Goal: Information Seeking & Learning: Find specific fact

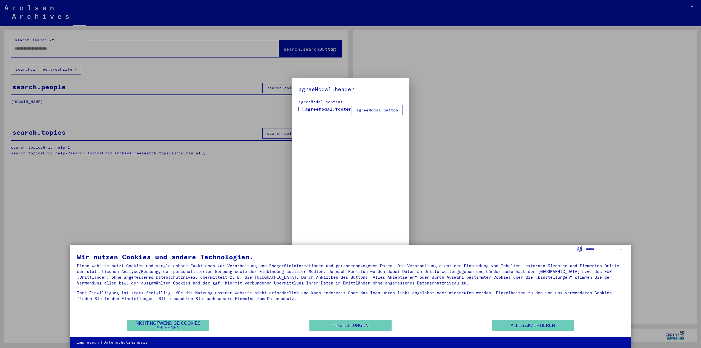
type input "**********"
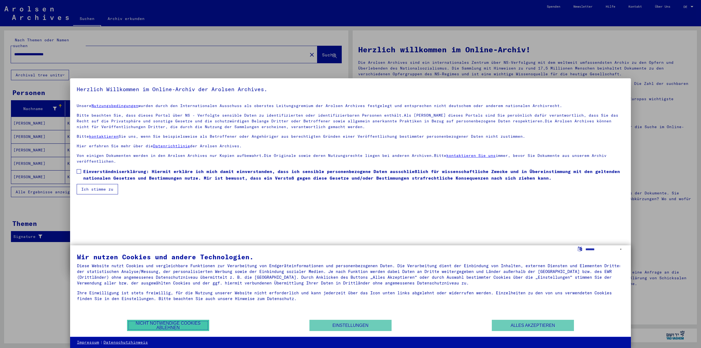
click at [184, 323] on button "Nicht notwendige Cookies ablehnen" at bounding box center [168, 325] width 82 height 11
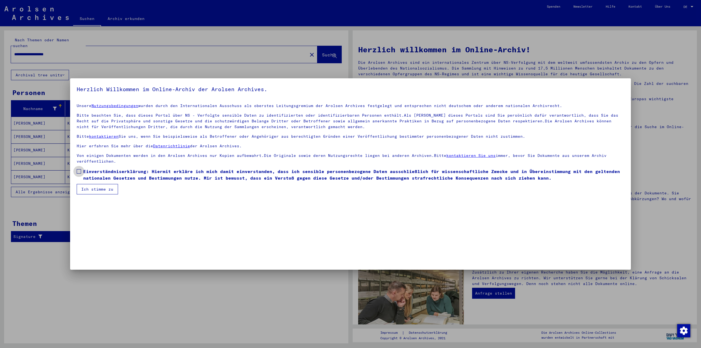
click at [79, 172] on span at bounding box center [79, 171] width 4 height 4
click at [88, 186] on button "Ich stimme zu" at bounding box center [97, 189] width 41 height 10
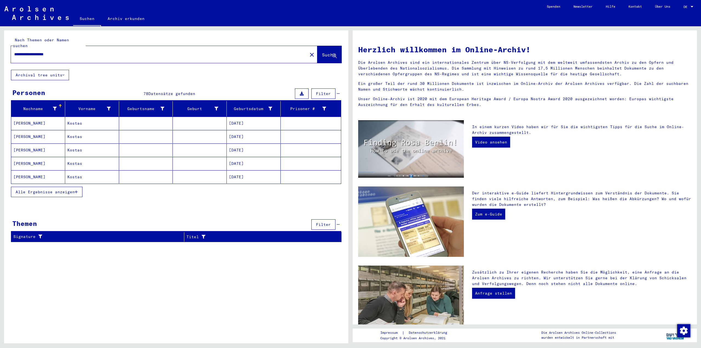
click at [40, 117] on mat-cell "[PERSON_NAME]" at bounding box center [38, 123] width 54 height 13
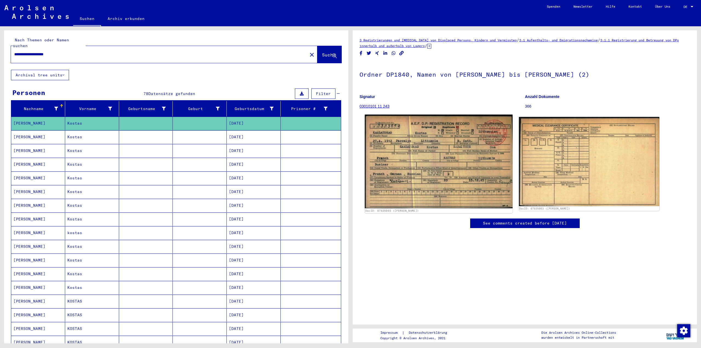
click at [408, 184] on img at bounding box center [439, 162] width 148 height 94
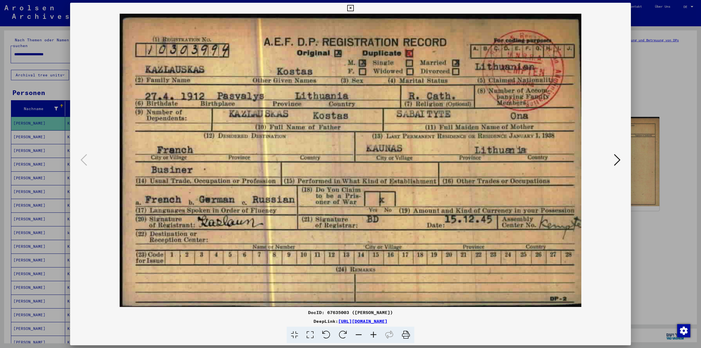
click at [343, 233] on img at bounding box center [350, 160] width 523 height 293
click at [618, 160] on icon at bounding box center [617, 159] width 7 height 13
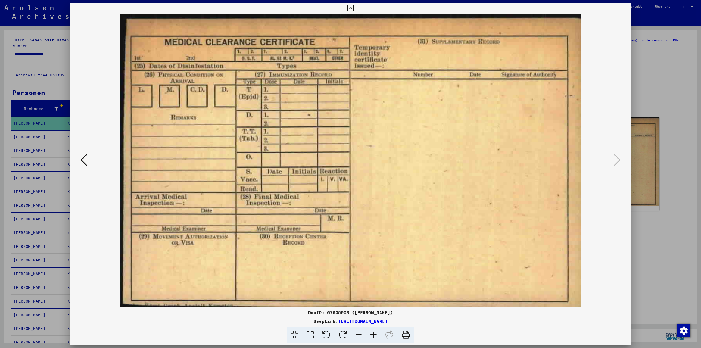
click at [651, 253] on div at bounding box center [350, 174] width 701 height 348
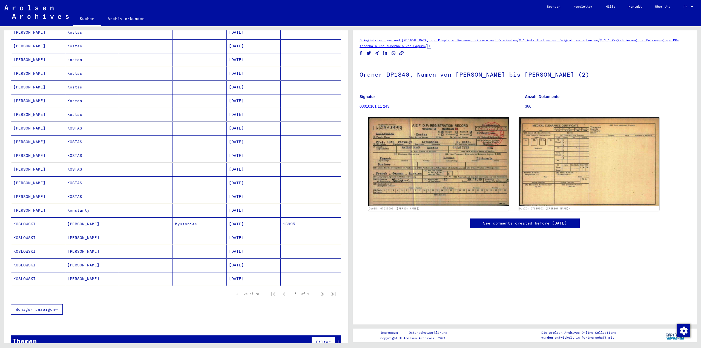
scroll to position [173, 0]
click at [319, 290] on icon "Next page" at bounding box center [323, 294] width 8 height 8
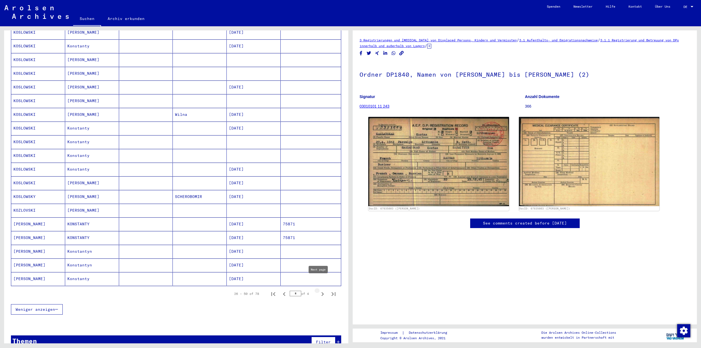
click at [321, 292] on icon "Next page" at bounding box center [322, 294] width 2 height 4
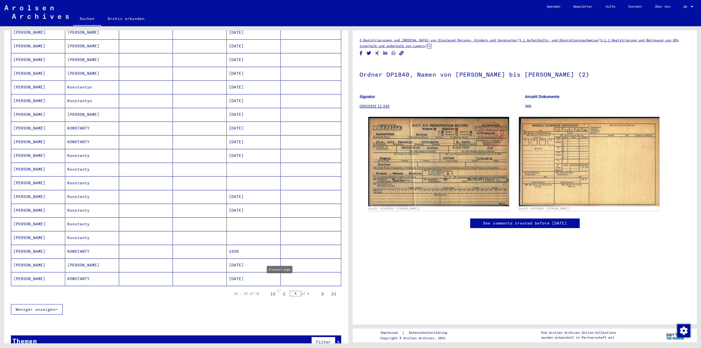
click at [281, 290] on icon "Previous page" at bounding box center [284, 294] width 8 height 8
type input "*"
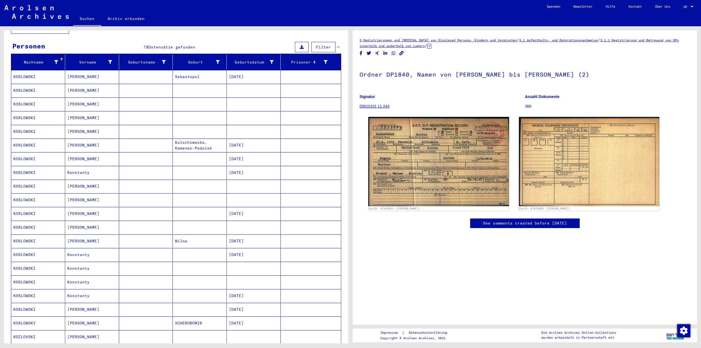
scroll to position [64, 0]
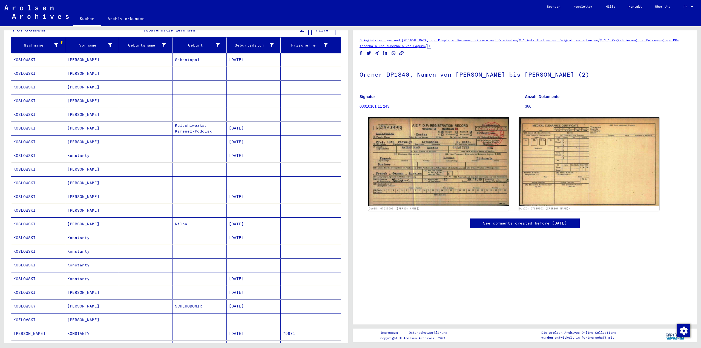
click at [179, 122] on mat-cell "Kulschiwezka, Kamenez-Podolsk" at bounding box center [200, 128] width 54 height 13
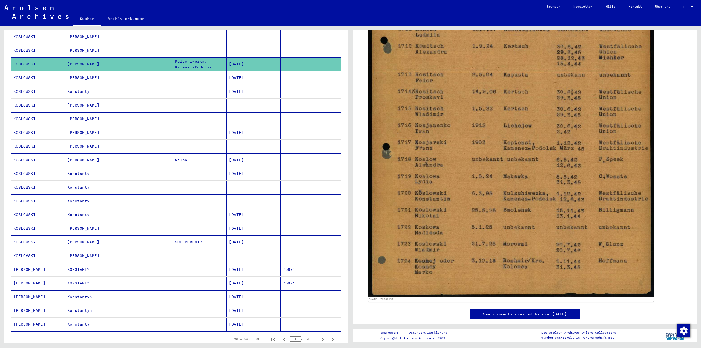
scroll to position [173, 0]
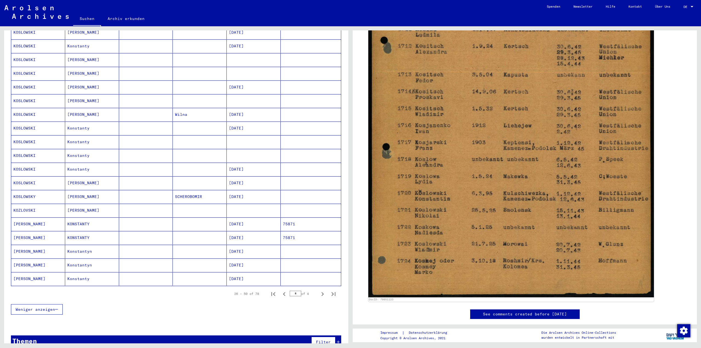
click at [250, 245] on mat-cell "[DATE]" at bounding box center [254, 251] width 54 height 13
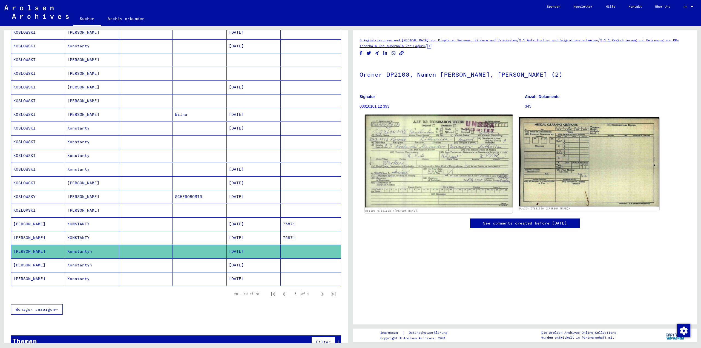
click at [404, 170] on img at bounding box center [439, 161] width 148 height 93
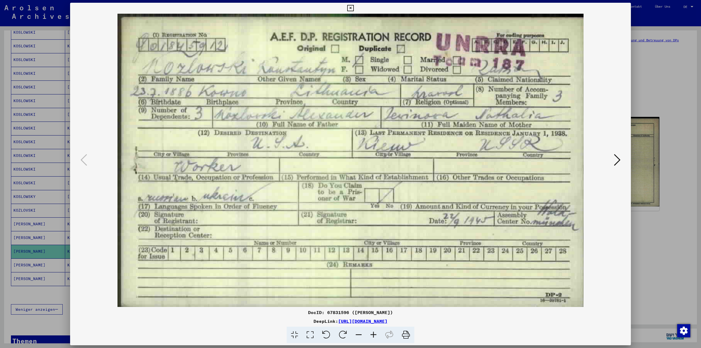
click at [10, 156] on div at bounding box center [350, 174] width 701 height 348
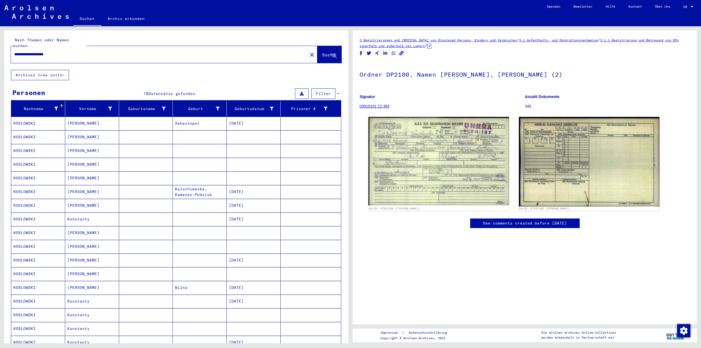
click at [72, 51] on input "**********" at bounding box center [159, 54] width 290 height 6
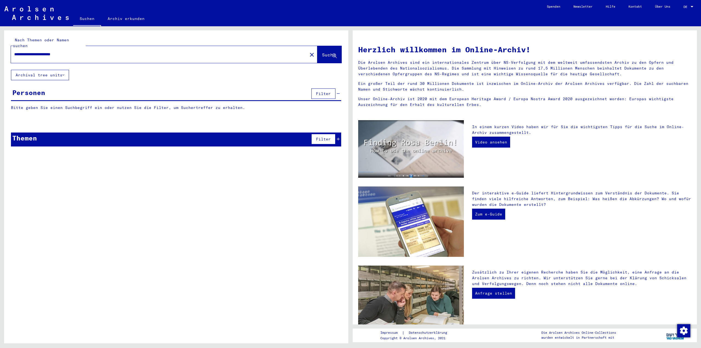
drag, startPoint x: 59, startPoint y: 48, endPoint x: 104, endPoint y: 46, distance: 45.2
click at [104, 51] on input "**********" at bounding box center [157, 54] width 287 height 6
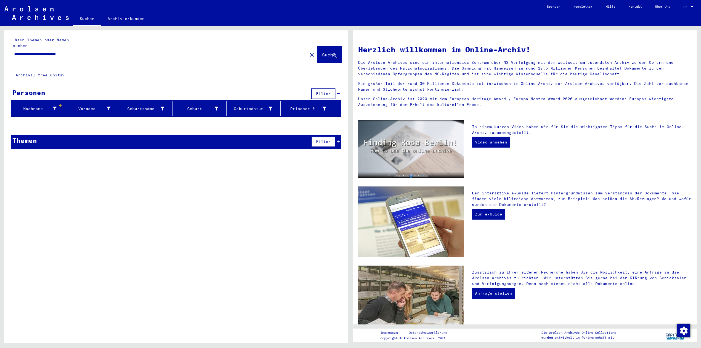
type input "**********"
